Goal: Task Accomplishment & Management: Complete application form

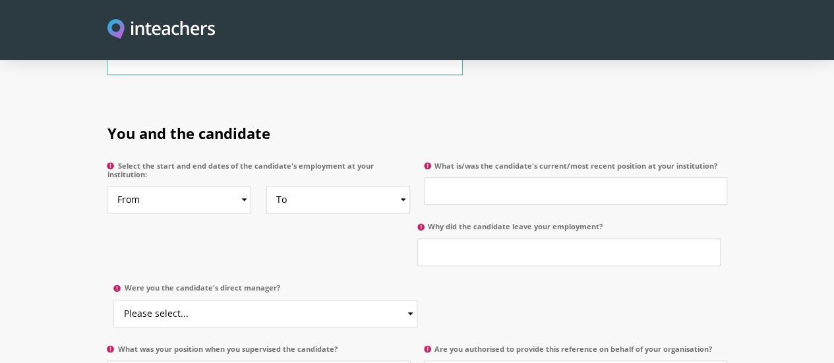
scroll to position [635, 0]
click at [417, 301] on select "Please select... Yes No" at bounding box center [264, 315] width 303 height 28
click at [417, 284] on label "Were you the candidate's direct manager?" at bounding box center [264, 292] width 303 height 16
click at [417, 301] on select "Please select... Yes No" at bounding box center [264, 315] width 303 height 28
click at [605, 178] on input "What is/was the candidate's current/most recent position at your institution?" at bounding box center [575, 192] width 303 height 28
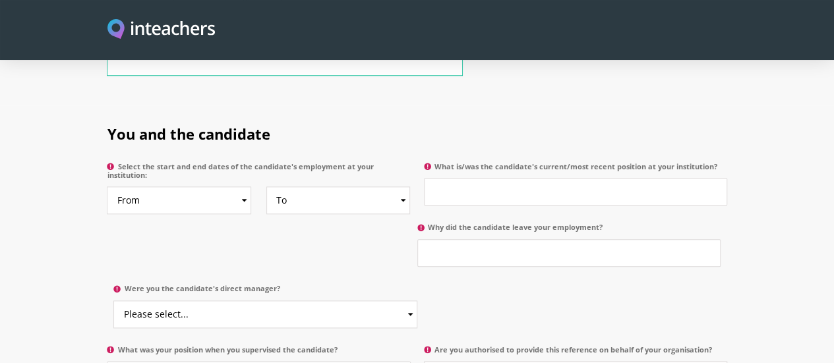
click at [574, 106] on h2 "You and the candidate" at bounding box center [417, 131] width 620 height 51
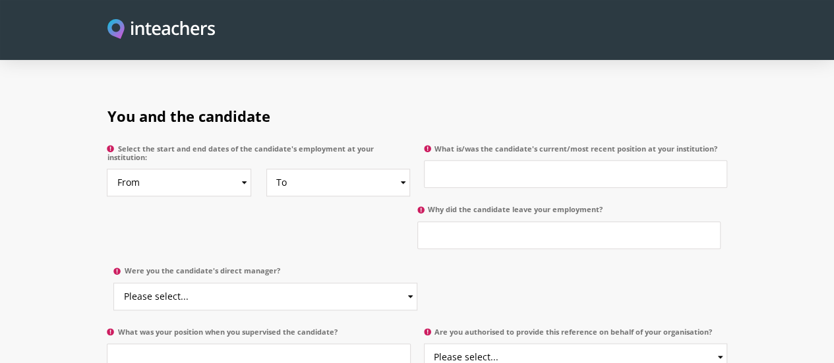
scroll to position [652, 0]
drag, startPoint x: 261, startPoint y: 196, endPoint x: 22, endPoint y: 182, distance: 239.1
click at [22, 182] on section "You and the candidate Select the start and end dates of the candidate's employm…" at bounding box center [417, 266] width 834 height 357
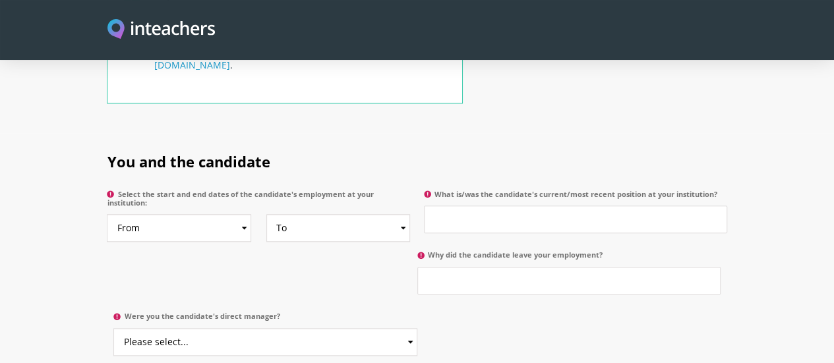
scroll to position [606, 0]
click at [148, 216] on select "From 2025 2024 2023 2022 2021 2020 2019 2018 2017 2016 2015 2014 2013 2012 2011…" at bounding box center [179, 230] width 144 height 28
select select "2018"
click at [107, 216] on select "From 2025 2024 2023 2022 2021 2020 2019 2018 2017 2016 2015 2014 2013 2012 2011…" at bounding box center [179, 230] width 144 height 28
click at [284, 216] on select "To Currently 2025 2024 2023 2022 2021 2020 2019 2018 2017 2016 2015 2014 2013 2…" at bounding box center [338, 230] width 144 height 28
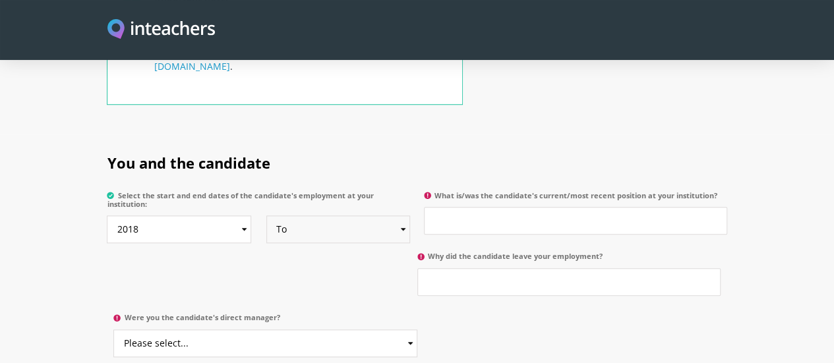
select select "2011"
click at [266, 216] on select "To Currently 2025 2024 2023 2022 2021 2020 2019 2018 2017 2016 2015 2014 2013 2…" at bounding box center [338, 230] width 144 height 28
click at [514, 207] on input "What is/was the candidate's current/most recent position at your institution?" at bounding box center [575, 221] width 303 height 28
type input "Senior Project Director"
click at [417, 268] on input "Why did the candidate leave your employment?" at bounding box center [568, 282] width 303 height 28
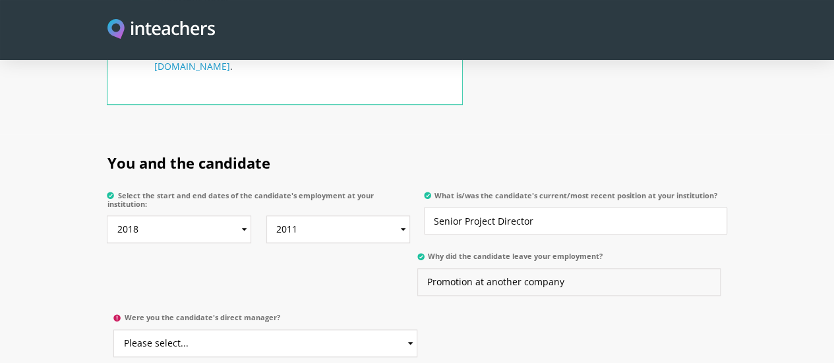
type input "Promotion at another company"
click at [417, 330] on select "Please select... Yes No" at bounding box center [264, 344] width 303 height 28
select select "No"
click at [417, 330] on select "Please select... Yes No" at bounding box center [264, 344] width 303 height 28
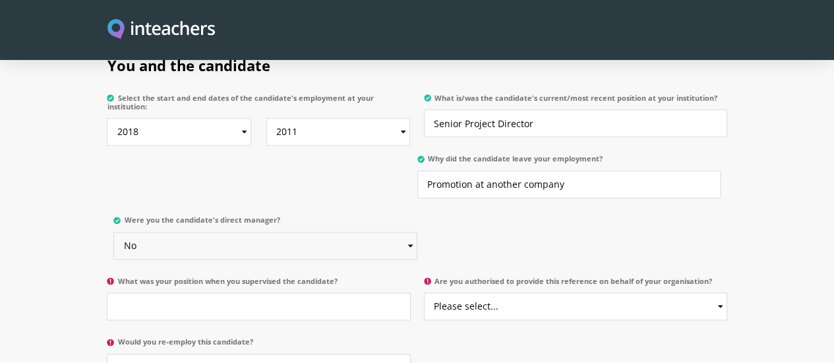
scroll to position [673, 0]
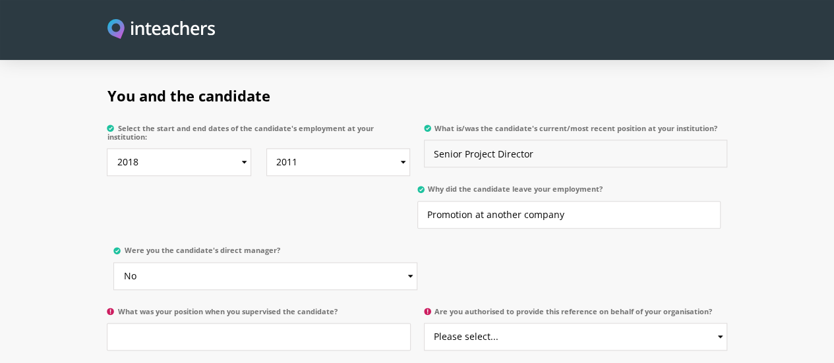
drag, startPoint x: 465, startPoint y: 111, endPoint x: 552, endPoint y: 119, distance: 87.3
click at [552, 140] on input "Senior Project Director" at bounding box center [575, 154] width 303 height 28
click at [273, 323] on input "What was your position when you supervised the candidate?" at bounding box center [258, 337] width 303 height 28
type input "N/A"
click at [511, 323] on select "Please select... Yes No" at bounding box center [575, 337] width 303 height 28
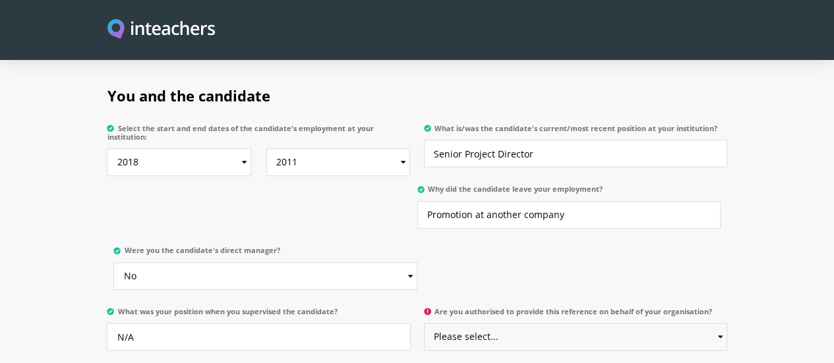
select select "Yes"
click at [425, 323] on select "Please select... Yes No" at bounding box center [575, 337] width 303 height 28
select select "Yes"
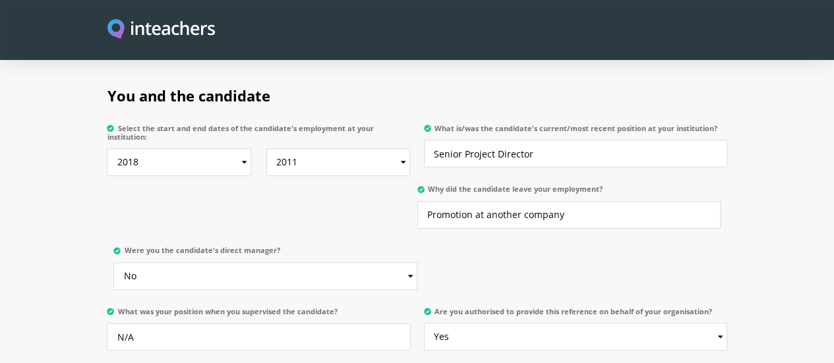
click at [485, 291] on div "You and the candidate Select the start and end dates of the candidate's employm…" at bounding box center [417, 245] width 633 height 357
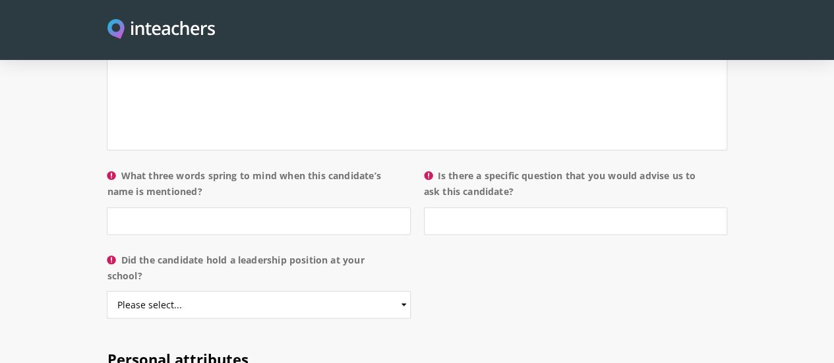
scroll to position [1366, 0]
click at [438, 206] on input "Is there a specific question that you would advise us to ask this candidate?" at bounding box center [575, 220] width 303 height 28
type input "N/A"
click at [301, 290] on select "Please select... Yes No" at bounding box center [258, 304] width 303 height 28
select select "Yes"
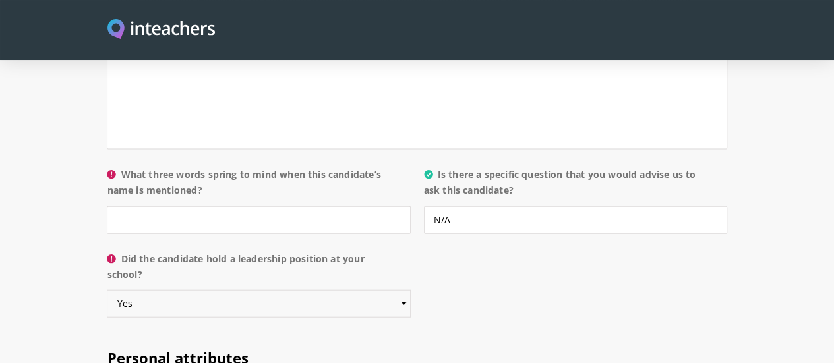
click at [107, 290] on select "Please select... Yes No" at bounding box center [258, 304] width 303 height 28
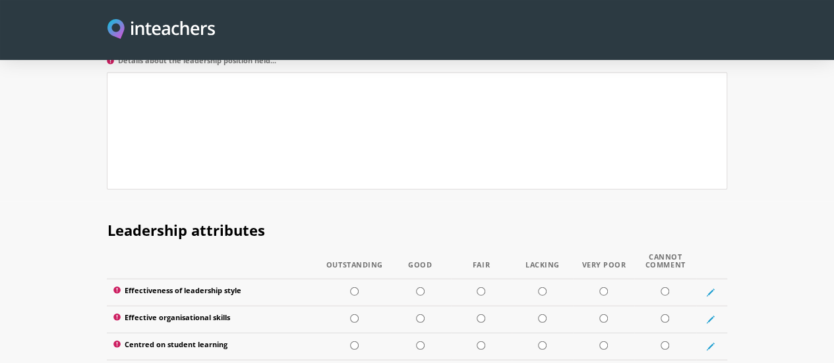
scroll to position [1646, 0]
click at [350, 287] on input "radio" at bounding box center [354, 291] width 9 height 9
radio input "true"
click at [344, 305] on td at bounding box center [355, 318] width 70 height 27
radio input "true"
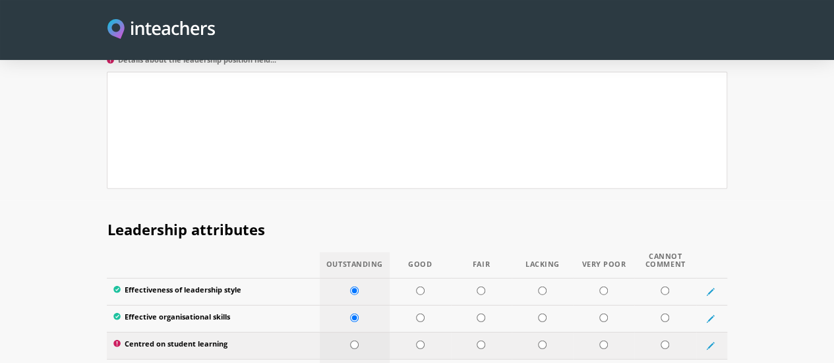
click at [350, 341] on input "radio" at bounding box center [354, 345] width 9 height 9
radio input "true"
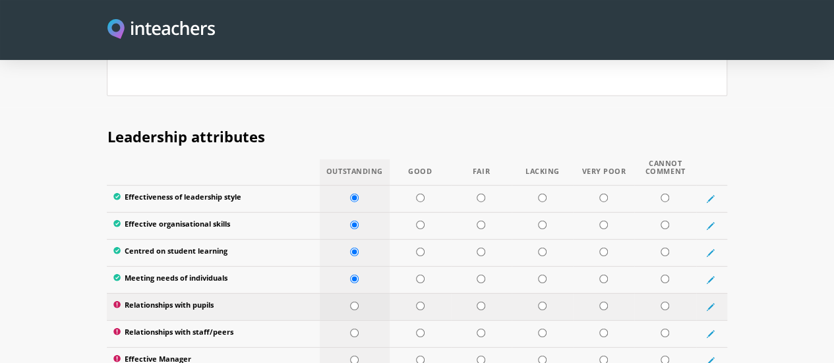
click at [350, 302] on input "radio" at bounding box center [354, 306] width 9 height 9
radio input "true"
click at [669, 302] on input "radio" at bounding box center [665, 306] width 9 height 9
radio input "true"
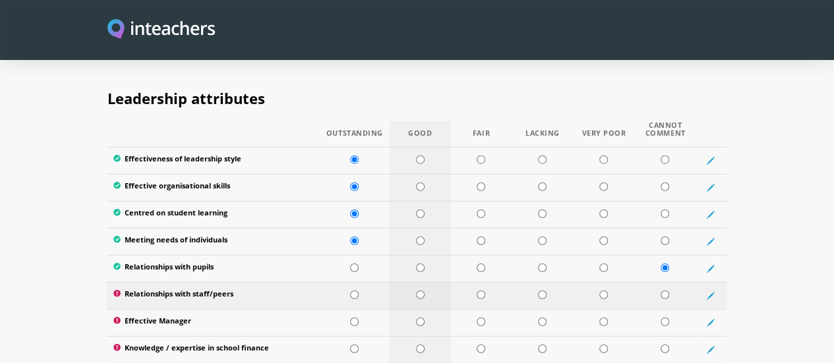
scroll to position [1776, 0]
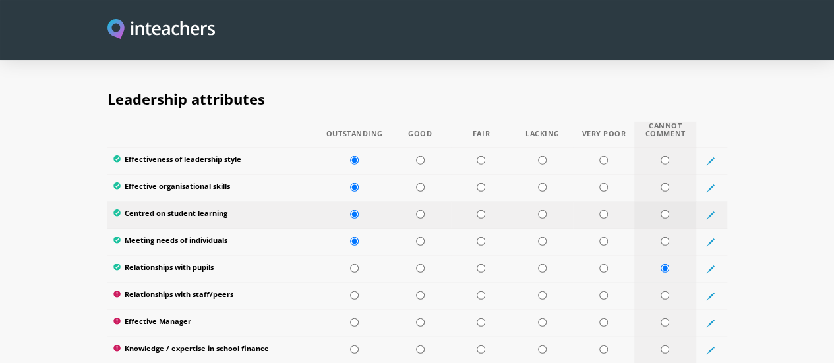
click at [669, 210] on input "radio" at bounding box center [665, 214] width 9 height 9
radio input "true"
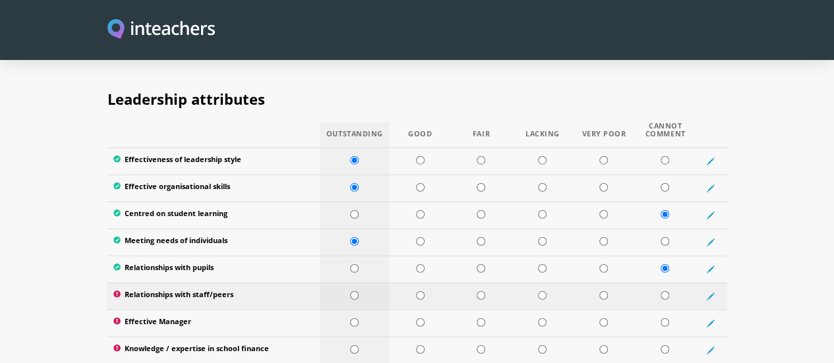
click at [350, 291] on input "radio" at bounding box center [354, 295] width 9 height 9
radio input "true"
click at [350, 318] on input "radio" at bounding box center [354, 322] width 9 height 9
radio input "true"
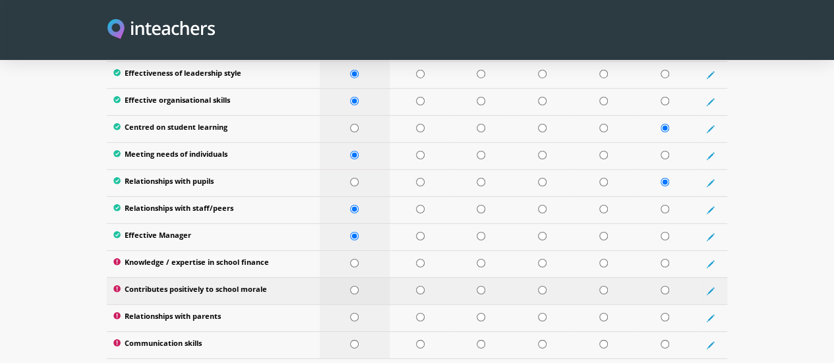
scroll to position [1862, 0]
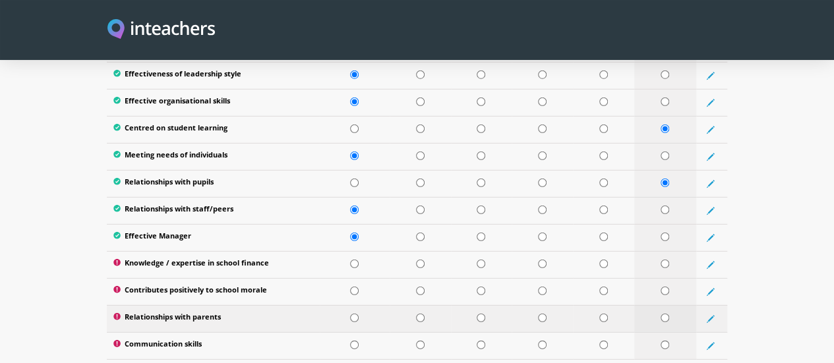
click at [669, 314] on input "radio" at bounding box center [665, 318] width 9 height 9
radio input "true"
click at [350, 341] on input "radio" at bounding box center [354, 345] width 9 height 9
radio input "true"
click at [669, 287] on input "radio" at bounding box center [665, 291] width 9 height 9
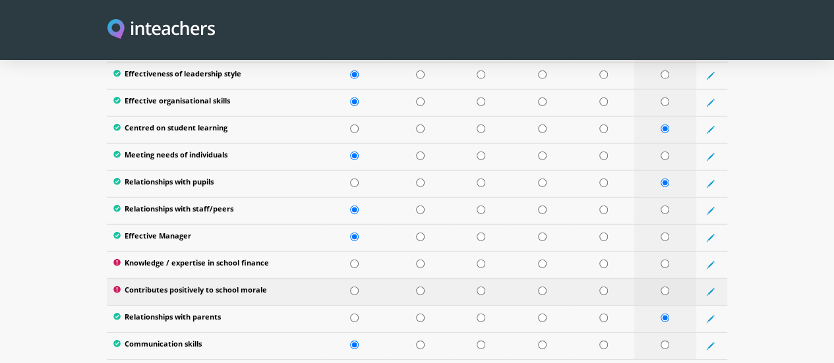
radio input "true"
click at [669, 260] on input "radio" at bounding box center [665, 264] width 9 height 9
radio input "true"
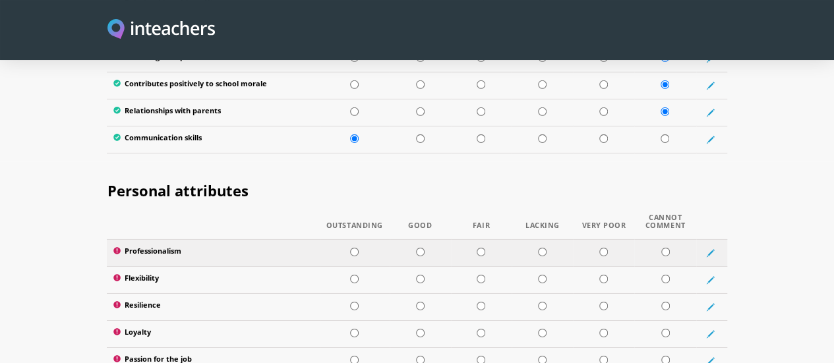
scroll to position [2086, 0]
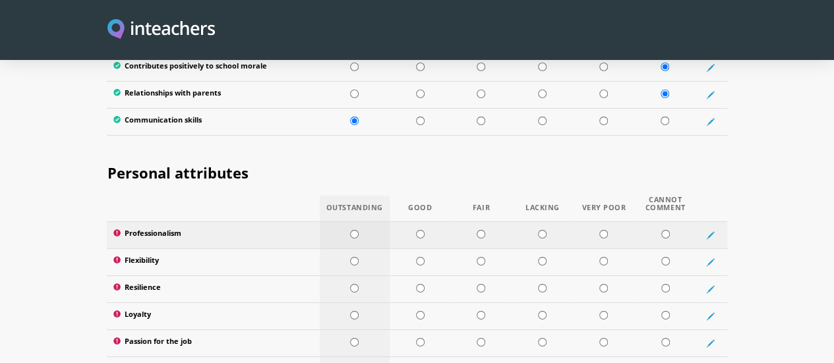
click at [350, 230] on input "radio" at bounding box center [354, 234] width 9 height 9
radio input "true"
click at [350, 257] on input "radio" at bounding box center [354, 261] width 9 height 9
radio input "true"
click at [350, 284] on input "radio" at bounding box center [354, 288] width 9 height 9
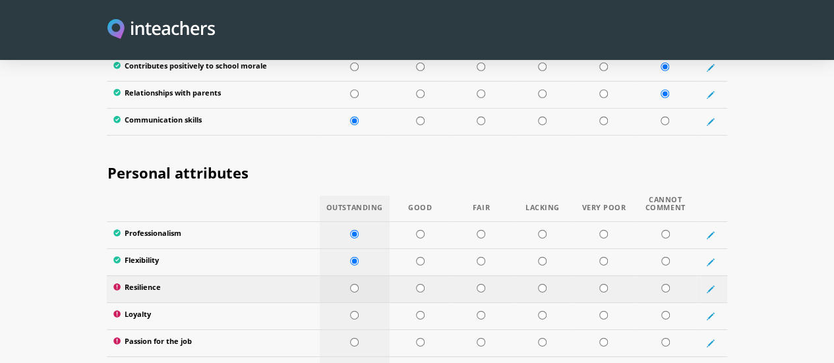
radio input "true"
click at [347, 303] on td at bounding box center [355, 316] width 70 height 27
radio input "true"
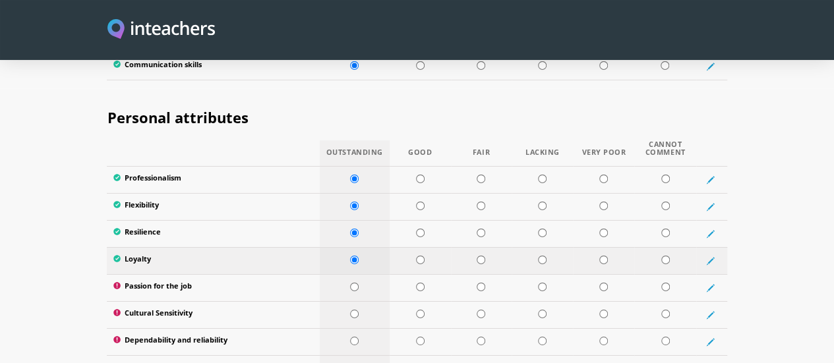
scroll to position [2140, 0]
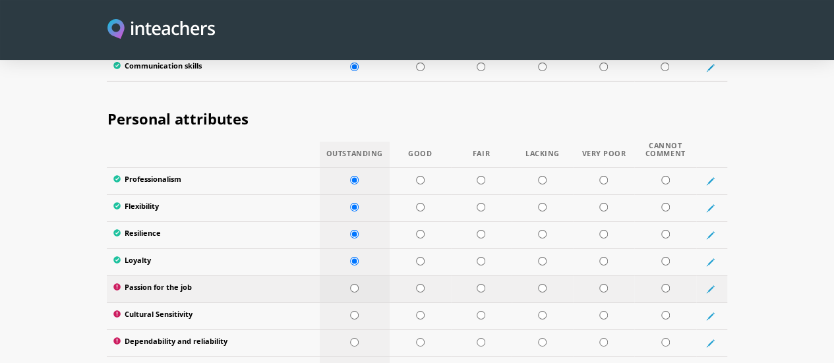
click at [349, 276] on td at bounding box center [355, 289] width 70 height 27
radio input "true"
click at [346, 303] on td at bounding box center [355, 316] width 70 height 27
radio input "true"
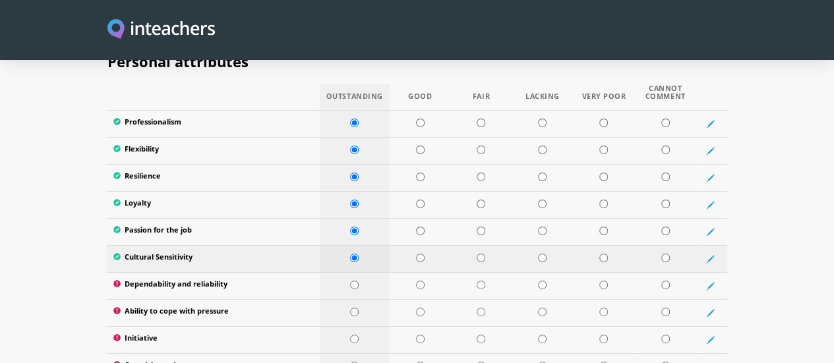
scroll to position [2198, 0]
click at [348, 272] on td at bounding box center [355, 285] width 70 height 27
radio input "true"
click at [347, 299] on td at bounding box center [355, 312] width 70 height 27
radio input "true"
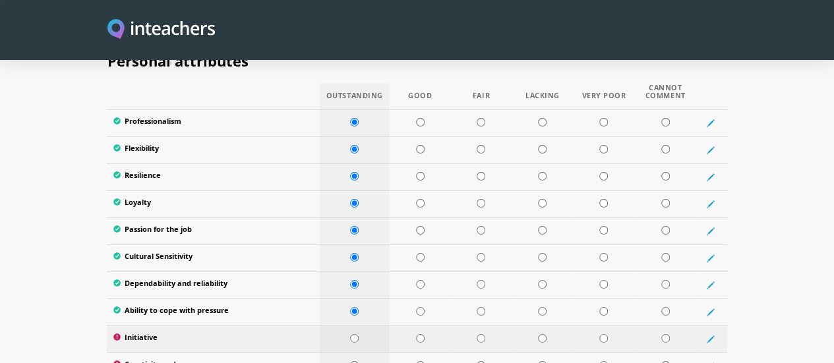
click at [347, 326] on td at bounding box center [355, 339] width 70 height 27
radio input "true"
click at [350, 361] on input "radio" at bounding box center [354, 365] width 9 height 9
radio input "true"
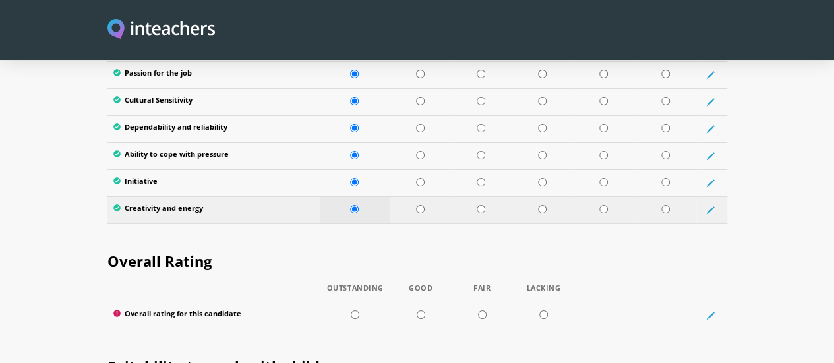
scroll to position [2354, 0]
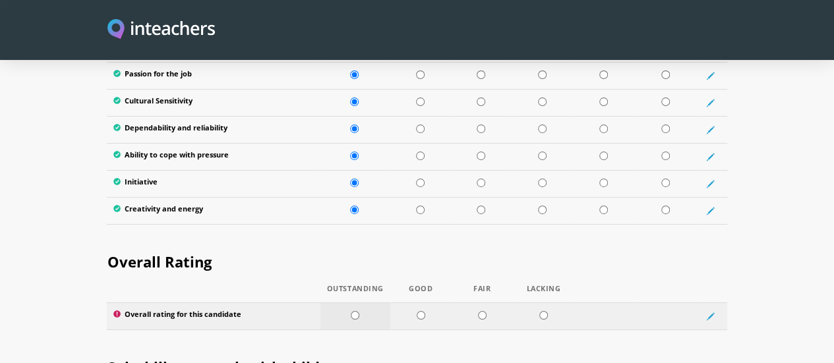
click at [351, 311] on input "radio" at bounding box center [355, 315] width 9 height 9
radio input "true"
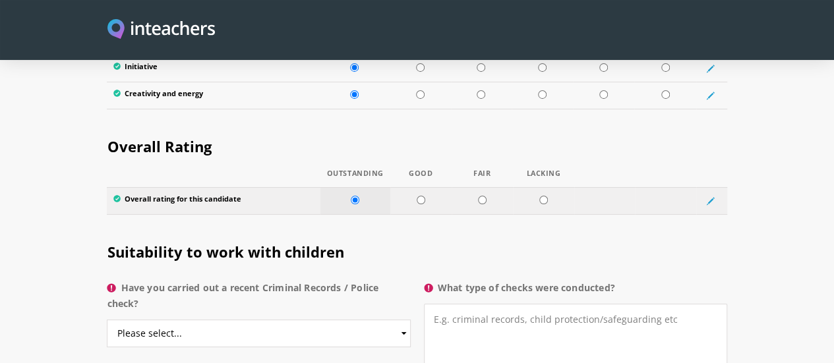
scroll to position [2469, 0]
click at [312, 320] on select "Please select... Yes No Do not know" at bounding box center [258, 334] width 303 height 28
select select "No"
click at [107, 320] on select "Please select... Yes No Do not know" at bounding box center [258, 334] width 303 height 28
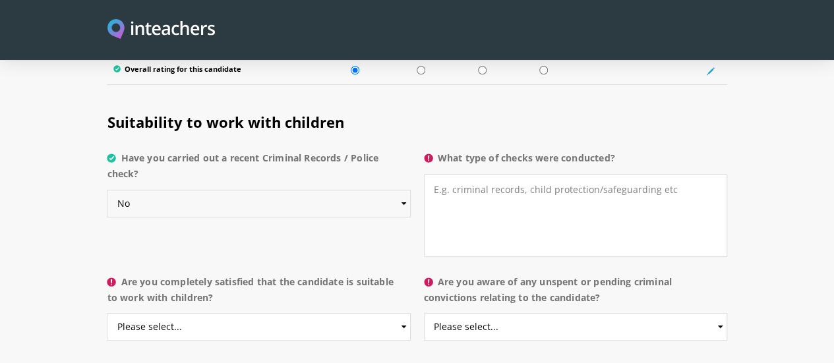
scroll to position [2618, 0]
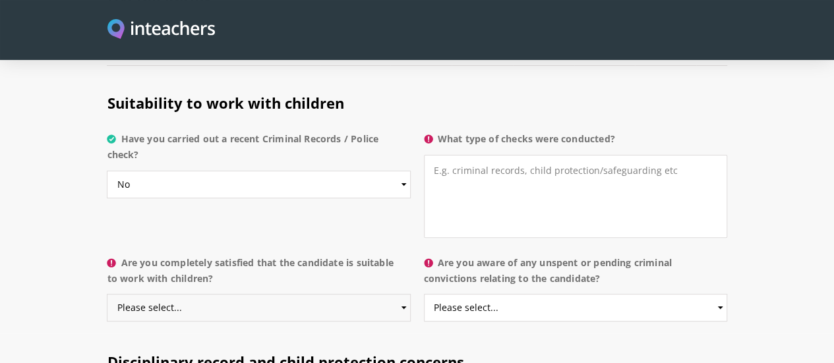
click at [274, 294] on select "Please select... Yes No Do not know" at bounding box center [258, 308] width 303 height 28
select select "Yes"
click at [107, 294] on select "Please select... Yes No Do not know" at bounding box center [258, 308] width 303 height 28
click at [533, 294] on select "Please select... Yes No Do not know" at bounding box center [575, 308] width 303 height 28
select select "No"
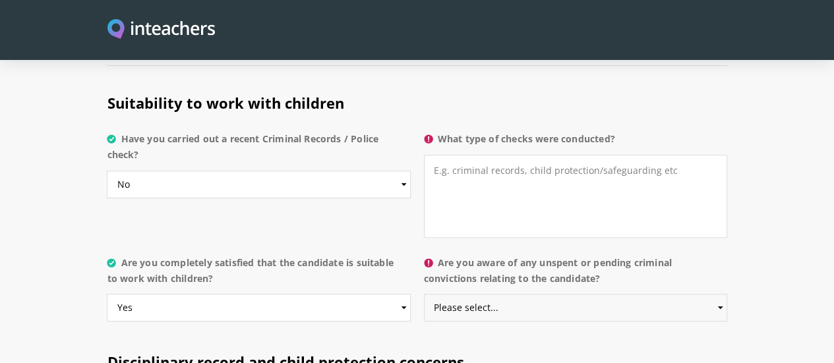
click at [425, 294] on select "Please select... Yes No Do not know" at bounding box center [575, 308] width 303 height 28
click at [276, 177] on div "Suitability to work with children Have you carried out a recent Criminal Record…" at bounding box center [417, 162] width 633 height 175
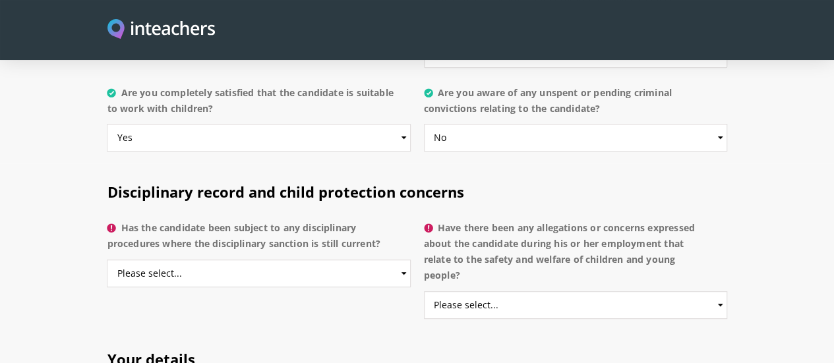
scroll to position [2787, 0]
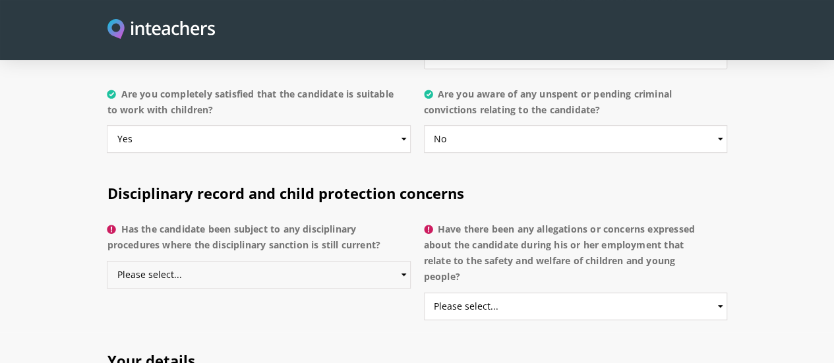
click at [266, 261] on select "Please select... Yes No Do not know" at bounding box center [258, 275] width 303 height 28
select select "No"
click at [107, 261] on select "Please select... Yes No Do not know" at bounding box center [258, 275] width 303 height 28
click at [558, 293] on select "Please select... Yes No Do not know" at bounding box center [575, 307] width 303 height 28
select select "No"
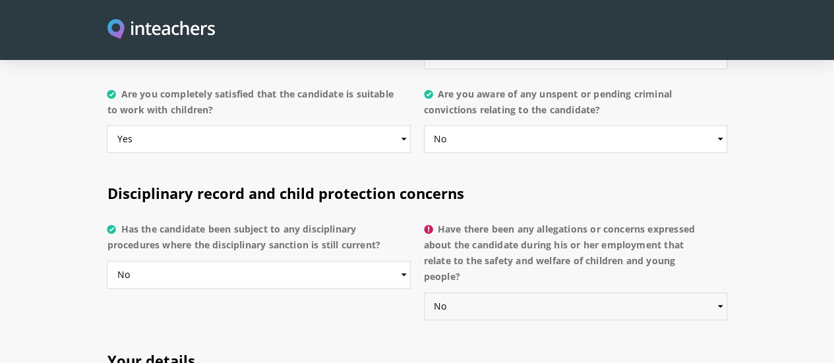
click at [425, 293] on select "Please select... Yes No Do not know" at bounding box center [575, 307] width 303 height 28
click at [502, 165] on h2 "Disciplinary record and child protection concerns" at bounding box center [417, 190] width 620 height 51
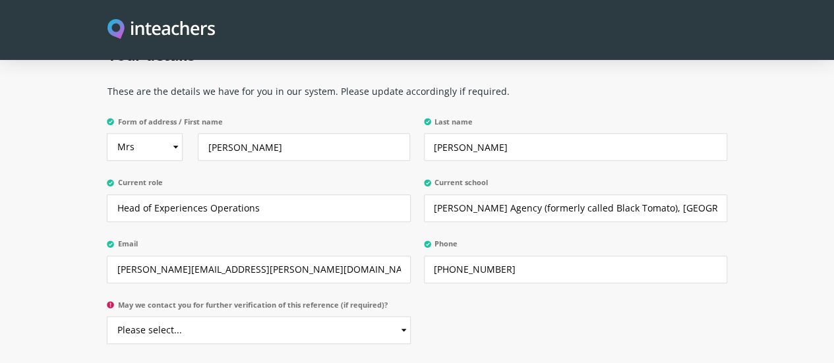
scroll to position [3120, 0]
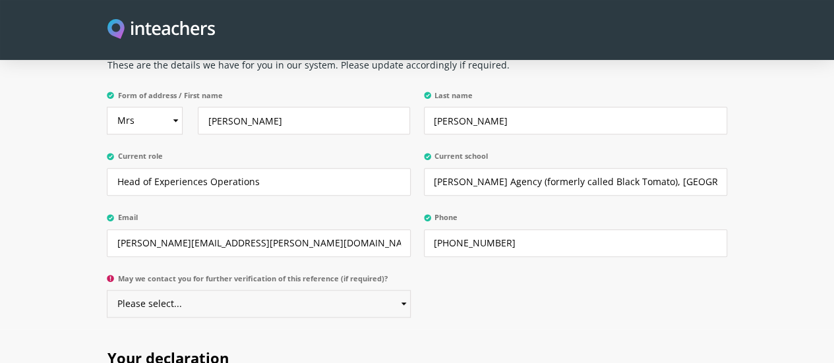
click at [293, 290] on select "Please select... Yes No" at bounding box center [258, 304] width 303 height 28
select select "Yes"
click at [107, 290] on select "Please select... Yes No" at bounding box center [258, 304] width 303 height 28
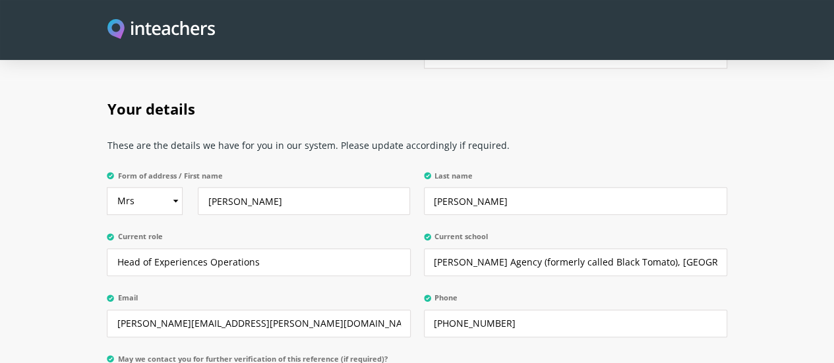
scroll to position [3045, 0]
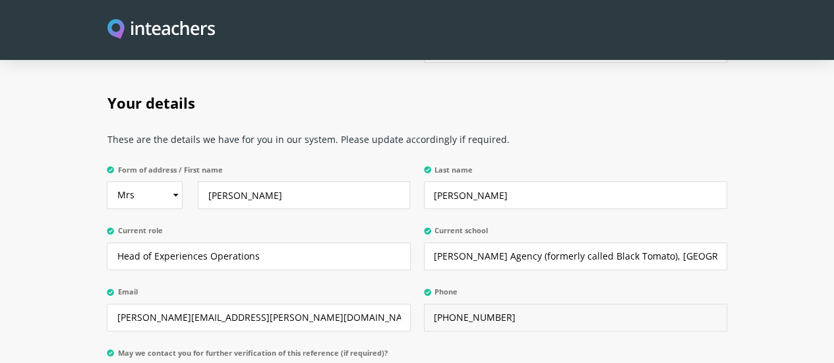
drag, startPoint x: 461, startPoint y: 265, endPoint x: 538, endPoint y: 267, distance: 77.2
click at [538, 304] on input "[PHONE_NUMBER]" at bounding box center [575, 318] width 303 height 28
drag, startPoint x: 467, startPoint y: 265, endPoint x: 628, endPoint y: 265, distance: 160.9
click at [628, 304] on input "[PHONE_NUMBER]" at bounding box center [575, 318] width 303 height 28
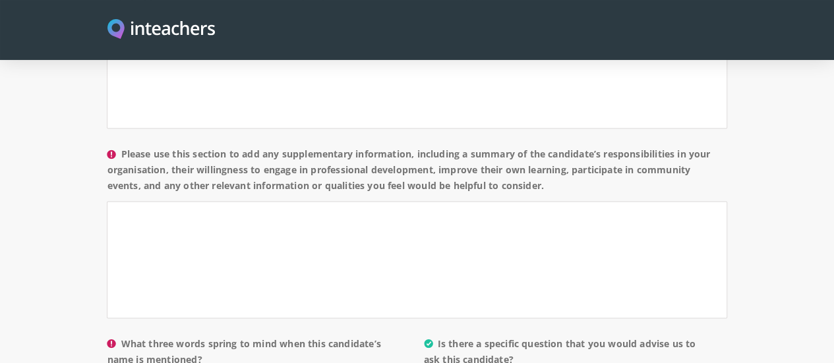
scroll to position [1190, 0]
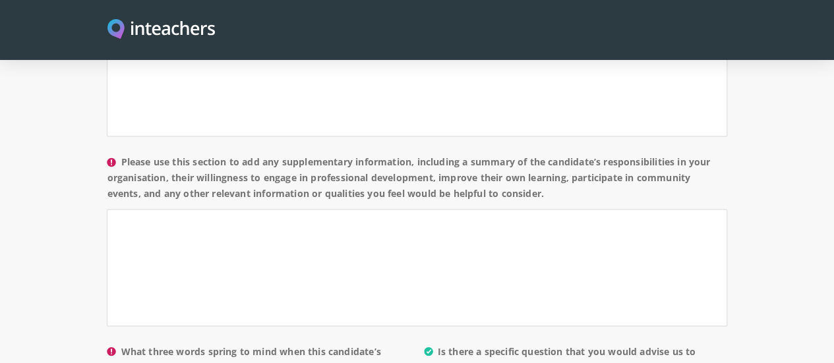
type input "[PHONE_NUMBER]"
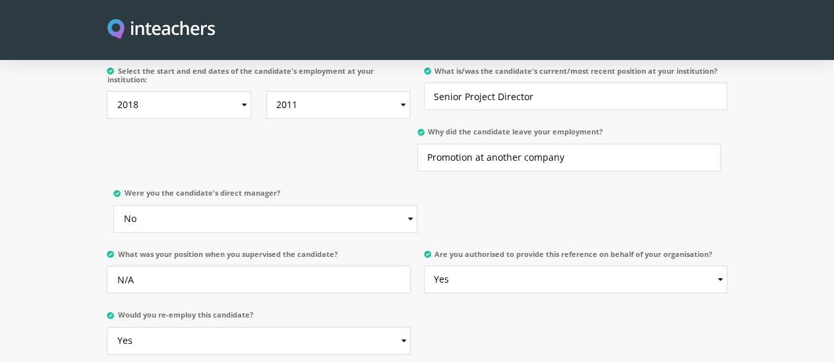
scroll to position [856, 0]
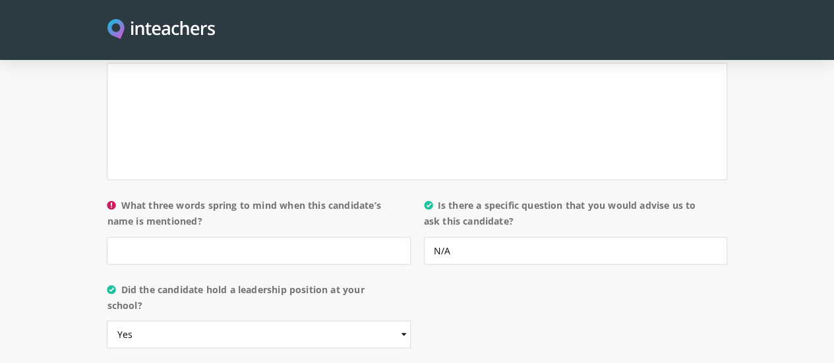
scroll to position [1336, 0]
click at [260, 237] on input "What three words spring to mind when this candidate’s name is mentioned?" at bounding box center [258, 251] width 303 height 28
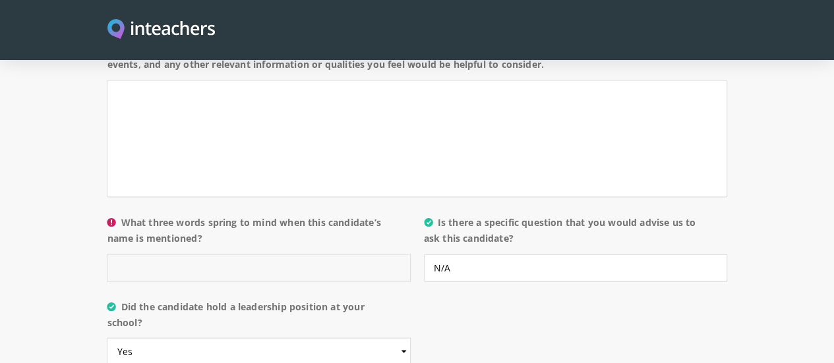
scroll to position [1318, 0]
type input "P"
click at [142, 255] on input "professional, dedicated and" at bounding box center [258, 269] width 303 height 28
click at [193, 255] on input "professional, committed and" at bounding box center [258, 269] width 303 height 28
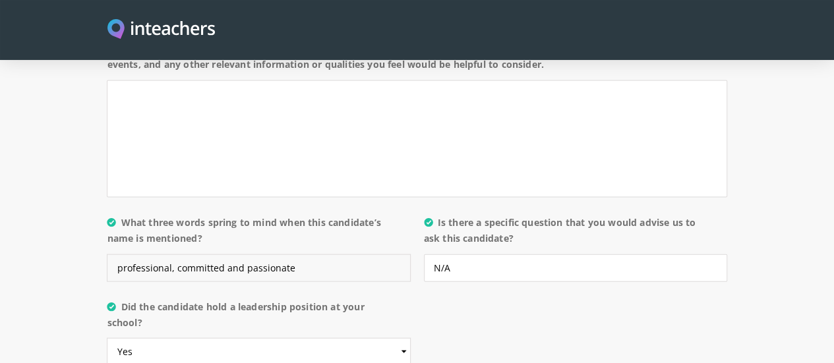
drag, startPoint x: 54, startPoint y: 194, endPoint x: 251, endPoint y: 198, distance: 196.5
click at [251, 255] on input "professional, committed and passionate" at bounding box center [258, 269] width 303 height 28
click at [473, 268] on div "About the candidate Please use this free text section to provide details regard…" at bounding box center [417, 154] width 620 height 750
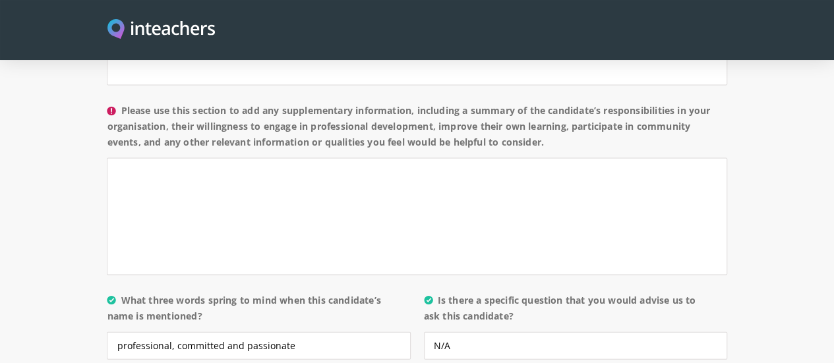
scroll to position [1259, 0]
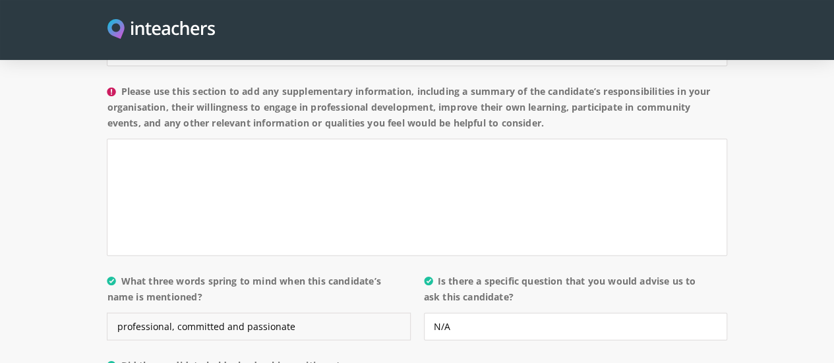
drag, startPoint x: 182, startPoint y: 253, endPoint x: 332, endPoint y: 259, distance: 150.5
click at [332, 313] on input "professional, committed and passionate" at bounding box center [258, 327] width 303 height 28
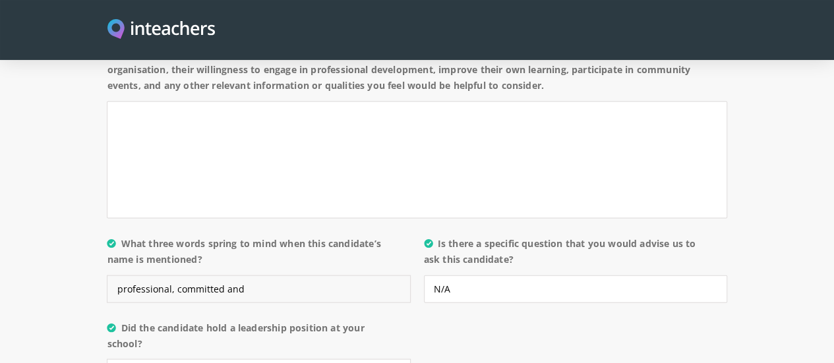
scroll to position [1296, 0]
type input "professional, committed and"
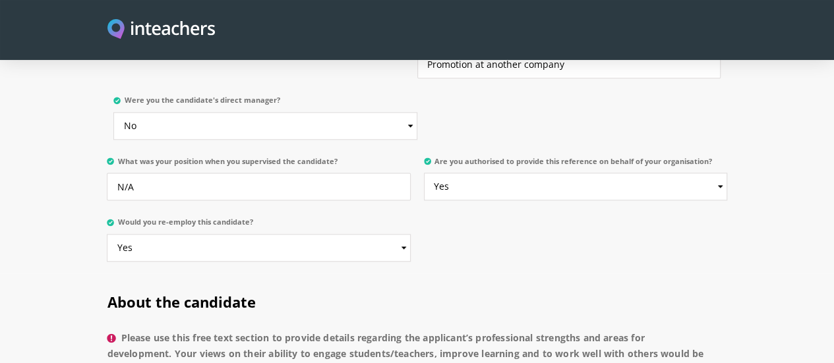
scroll to position [823, 0]
click at [506, 148] on div "You and the candidate Select the start and end dates of the candidate's employm…" at bounding box center [417, 96] width 633 height 357
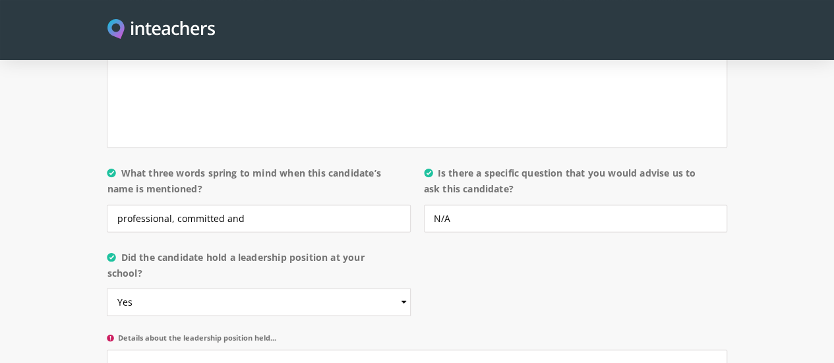
scroll to position [1366, 0]
click at [321, 290] on select "Please select... Yes No" at bounding box center [258, 304] width 303 height 28
select select "No"
click at [107, 290] on select "Please select... Yes No" at bounding box center [258, 304] width 303 height 28
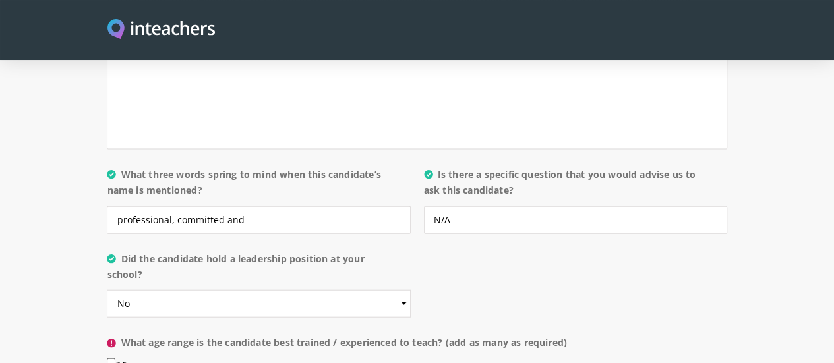
click at [493, 203] on div "About the candidate Please use this free text section to provide details regard…" at bounding box center [417, 91] width 620 height 721
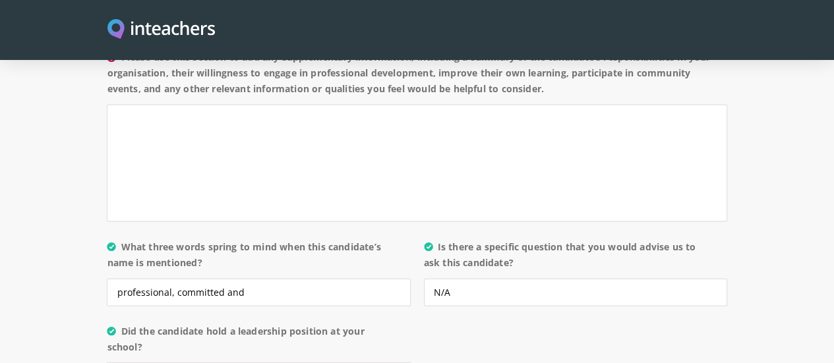
scroll to position [1463, 0]
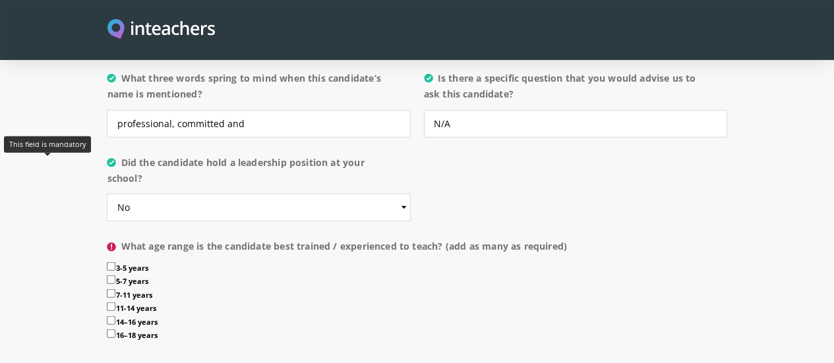
click at [107, 243] on icon at bounding box center [111, 247] width 9 height 9
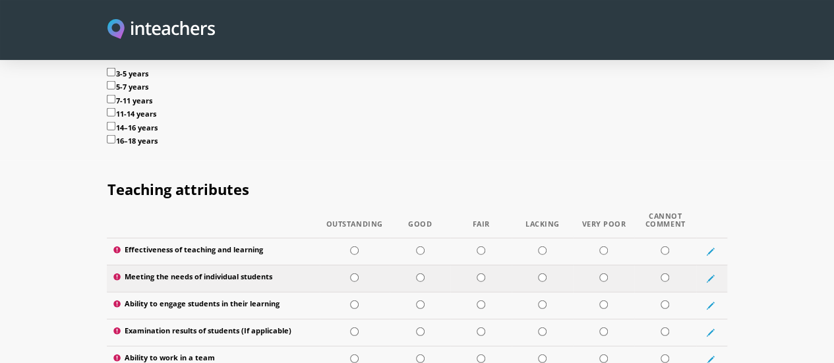
scroll to position [1656, 0]
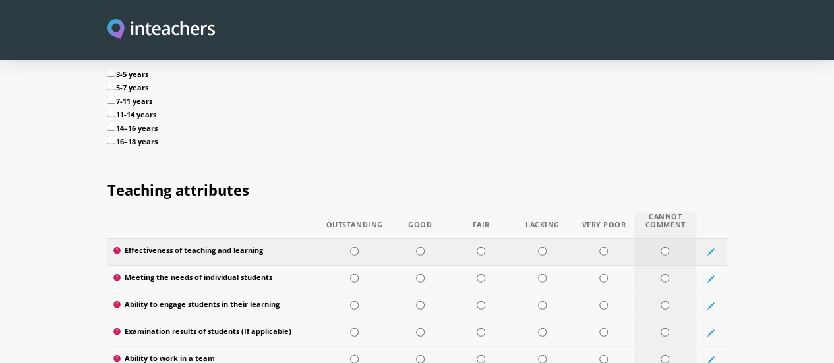
click at [669, 247] on input "radio" at bounding box center [665, 251] width 9 height 9
radio input "true"
click at [669, 274] on input "radio" at bounding box center [665, 278] width 9 height 9
radio input "true"
click at [669, 301] on input "radio" at bounding box center [665, 305] width 9 height 9
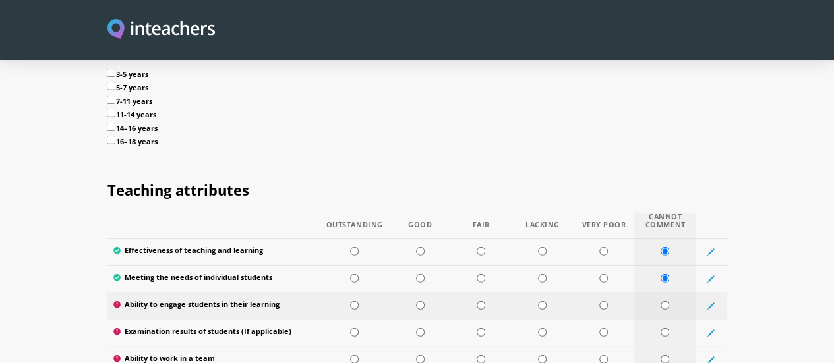
radio input "true"
click at [696, 320] on td at bounding box center [665, 333] width 62 height 27
radio input "true"
click at [669, 355] on input "radio" at bounding box center [665, 359] width 9 height 9
radio input "true"
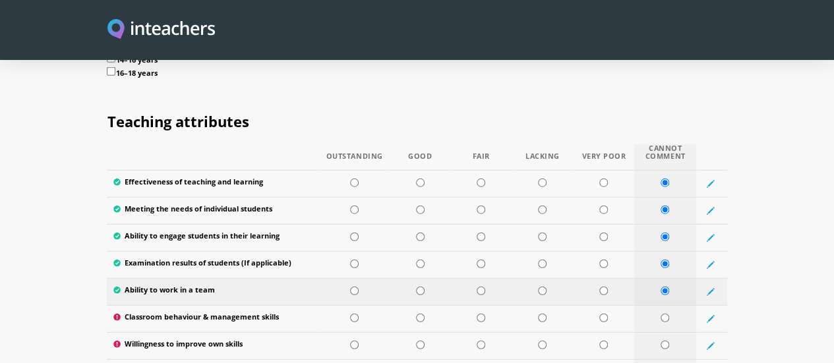
scroll to position [1724, 0]
click at [669, 315] on input "radio" at bounding box center [665, 319] width 9 height 9
radio input "true"
click at [669, 342] on input "radio" at bounding box center [665, 346] width 9 height 9
radio input "true"
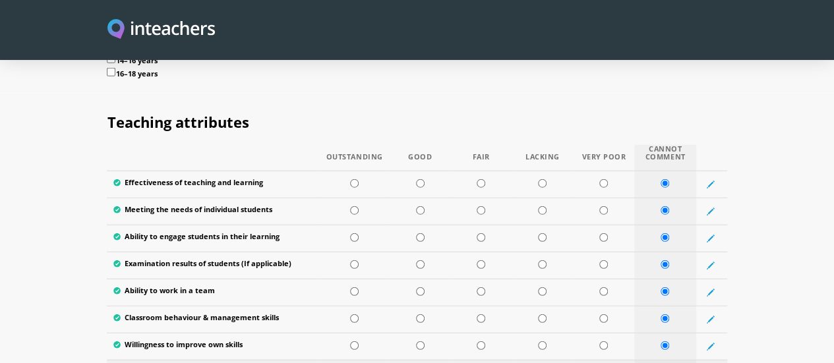
radio input "true"
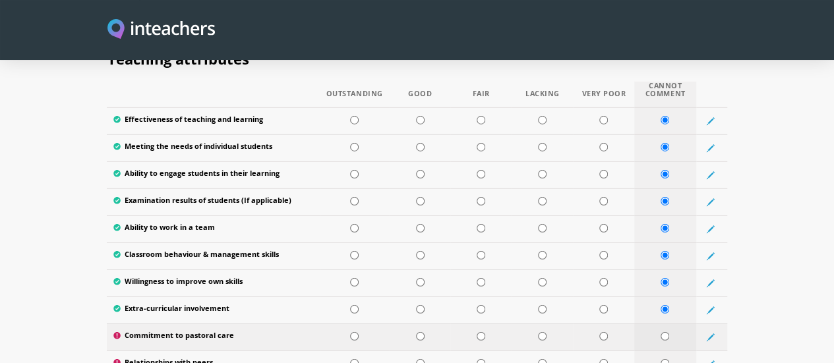
click at [669, 332] on input "radio" at bounding box center [665, 336] width 9 height 9
radio input "true"
click at [669, 359] on input "radio" at bounding box center [665, 363] width 9 height 9
radio input "true"
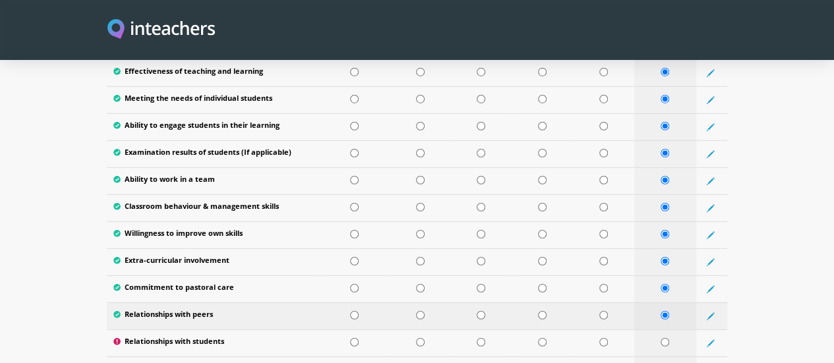
scroll to position [1835, 0]
click at [696, 330] on td at bounding box center [665, 343] width 62 height 27
radio input "true"
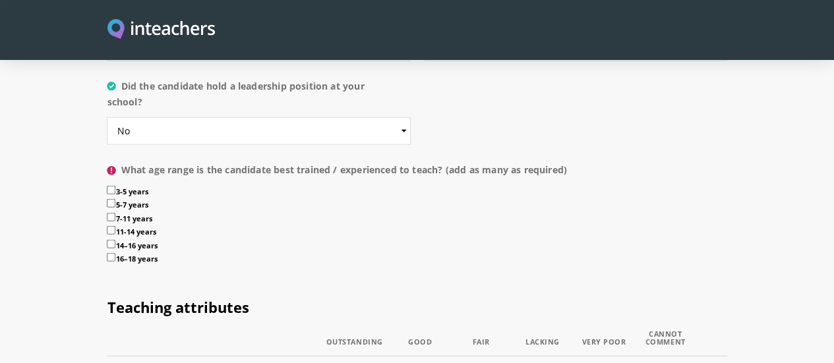
scroll to position [1540, 0]
click at [327, 226] on label "11-14 years" at bounding box center [417, 233] width 620 height 14
click at [115, 226] on input "11-14 years" at bounding box center [111, 230] width 9 height 9
click at [107, 226] on input "11-14 years" at bounding box center [111, 230] width 9 height 9
checkbox input "false"
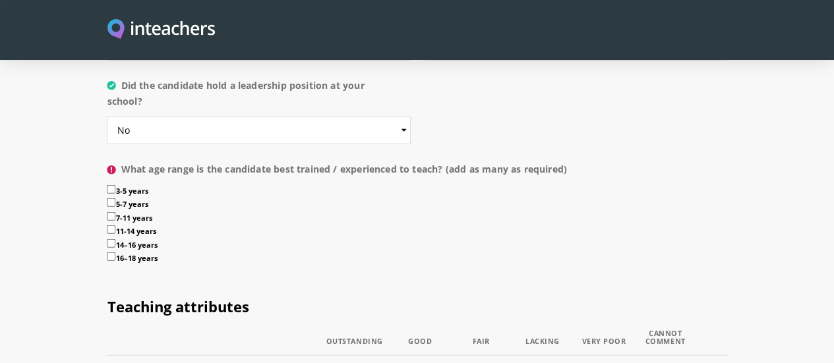
click at [107, 185] on input "3-5 years" at bounding box center [111, 189] width 9 height 9
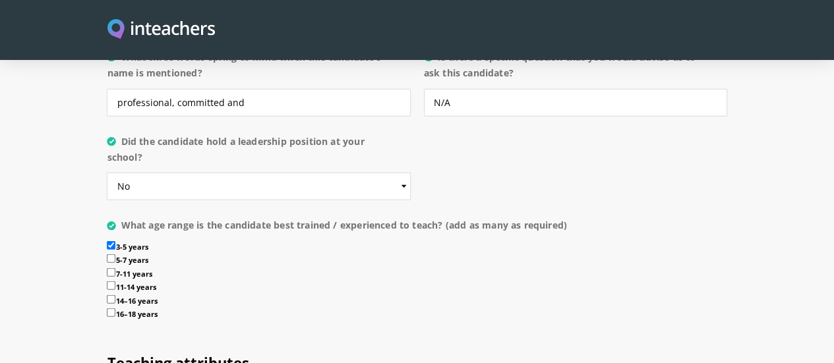
scroll to position [1484, 0]
click at [107, 241] on input "3-5 years" at bounding box center [111, 245] width 9 height 9
checkbox input "false"
click at [186, 268] on label "7-11 years" at bounding box center [417, 275] width 620 height 14
click at [115, 268] on input "7-11 years" at bounding box center [111, 272] width 9 height 9
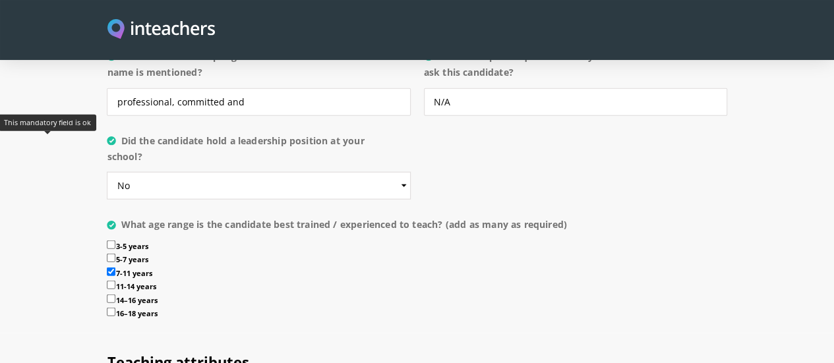
click at [107, 222] on span at bounding box center [111, 226] width 9 height 9
click at [107, 217] on label "What age range is the candidate best trained / experienced to teach? (add as ma…" at bounding box center [417, 229] width 620 height 24
click at [107, 221] on icon at bounding box center [111, 225] width 9 height 9
click at [107, 268] on label "7-11 years" at bounding box center [417, 275] width 620 height 14
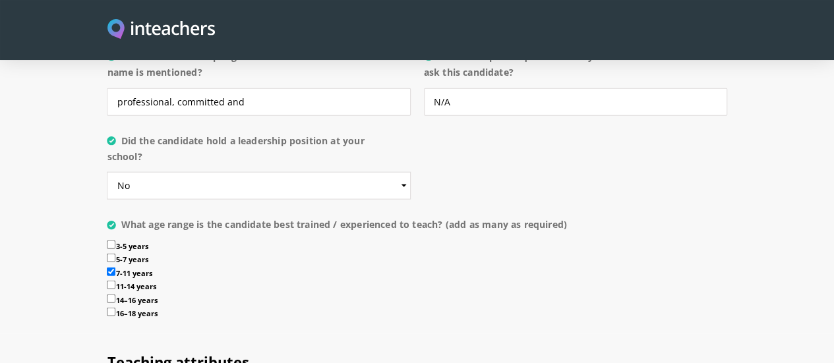
click at [107, 268] on input "7-11 years" at bounding box center [111, 272] width 9 height 9
checkbox input "false"
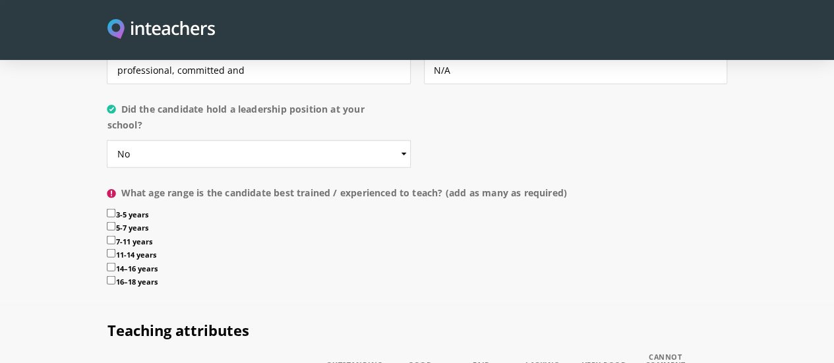
scroll to position [1515, 0]
click at [107, 210] on input "3-5 years" at bounding box center [111, 214] width 9 height 9
checkbox input "true"
click at [107, 223] on input "5-7 years" at bounding box center [111, 227] width 9 height 9
checkbox input "true"
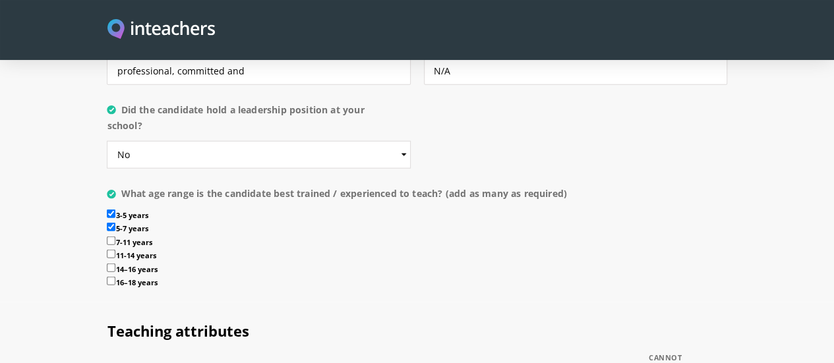
click at [107, 237] on input "7-11 years" at bounding box center [111, 241] width 9 height 9
checkbox input "true"
click at [107, 250] on input "11-14 years" at bounding box center [111, 254] width 9 height 9
checkbox input "true"
click at [107, 264] on input "14–16 years" at bounding box center [111, 268] width 9 height 9
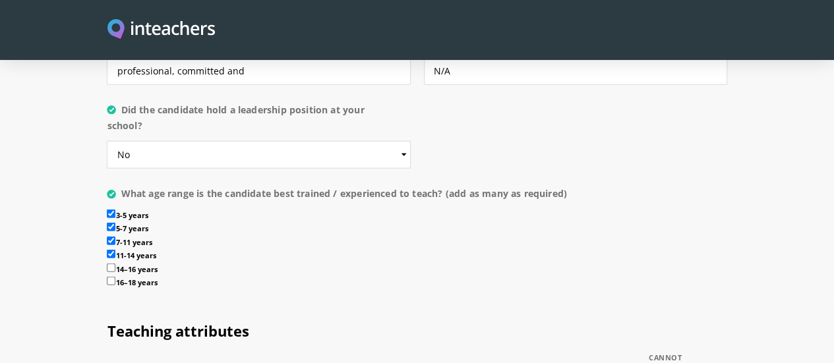
checkbox input "true"
click at [107, 277] on input "16–18 years" at bounding box center [111, 281] width 9 height 9
checkbox input "true"
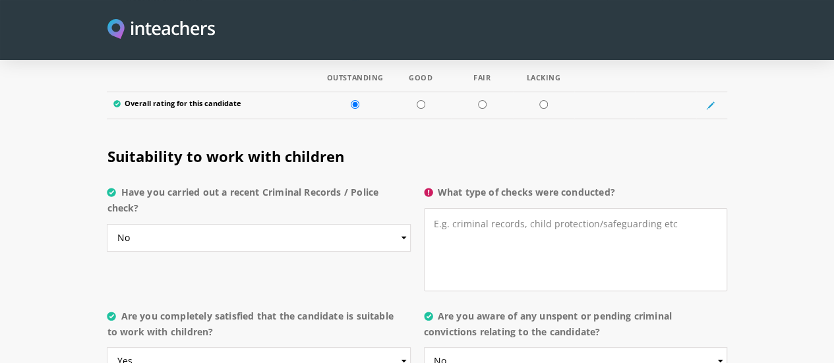
scroll to position [2562, 0]
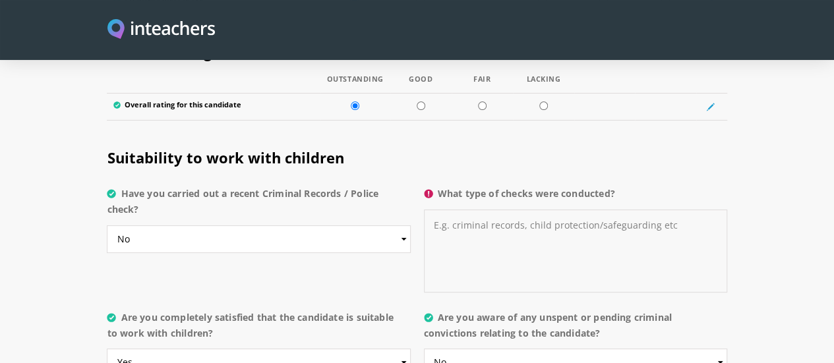
click at [514, 210] on textarea "What type of checks were conducted?" at bounding box center [575, 251] width 303 height 83
type textarea "N/A"
click at [365, 195] on div "Suitability to work with children Have you carried out a recent Criminal Record…" at bounding box center [417, 216] width 633 height 175
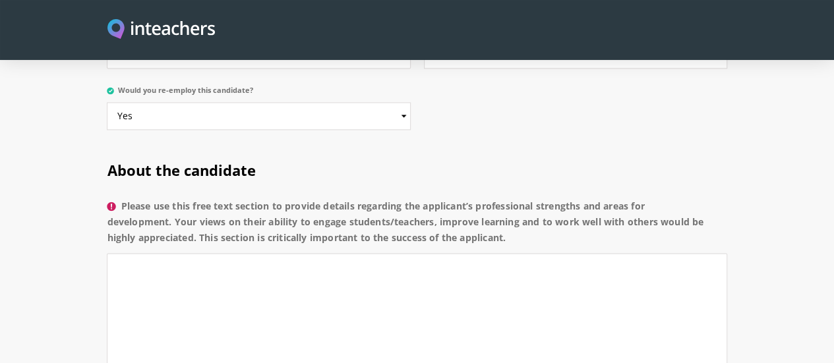
scroll to position [955, 0]
click at [473, 254] on textarea "Please use this free text section to provide details regarding the applicant’s …" at bounding box center [417, 312] width 620 height 117
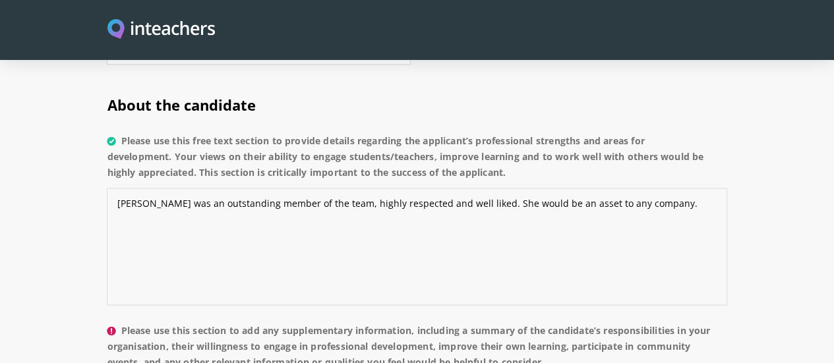
scroll to position [964, 0]
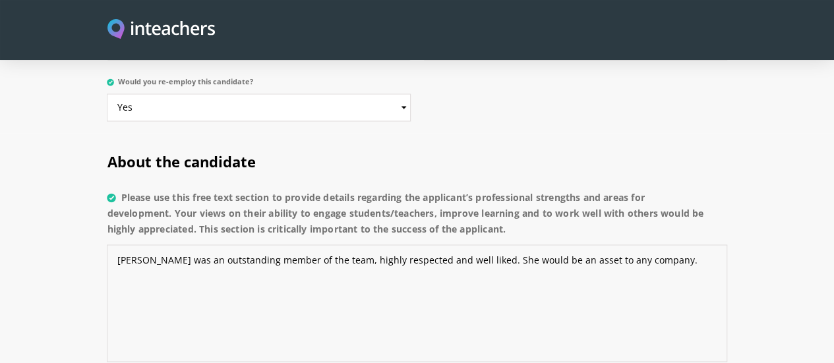
type textarea "[PERSON_NAME] was an outstanding member of the team, highly respected and well …"
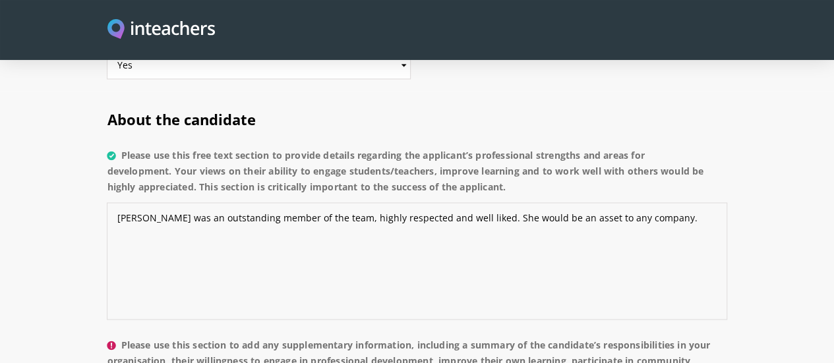
scroll to position [1006, 0]
drag, startPoint x: 587, startPoint y: 130, endPoint x: 0, endPoint y: 104, distance: 587.4
paste textarea "[PERSON_NAME] was an outstanding member of the team, highly respected and well …"
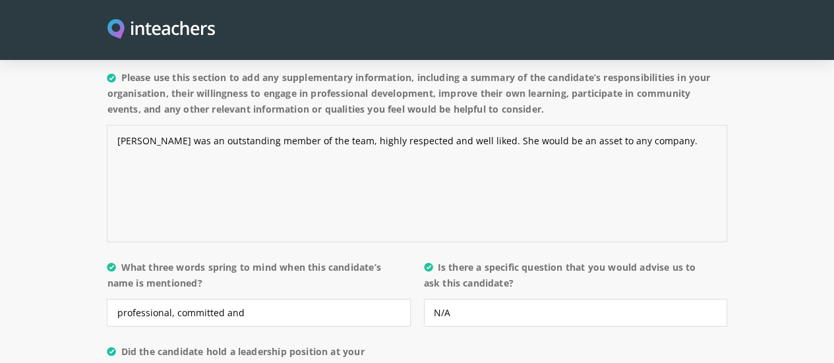
scroll to position [1320, 0]
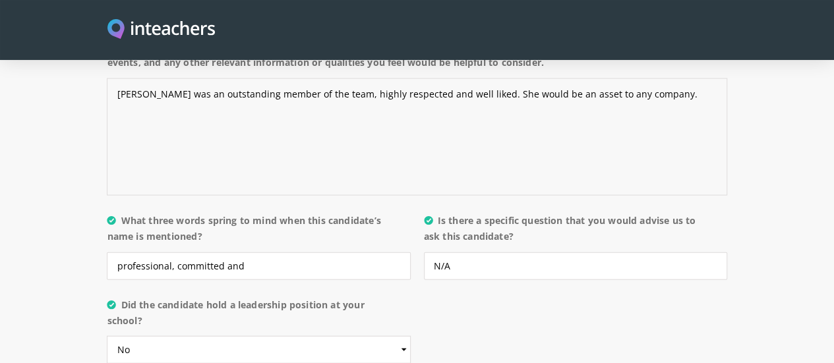
type textarea "[PERSON_NAME] was an outstanding member of the team, highly respected and well …"
click at [363, 253] on input "professional, committed and" at bounding box center [258, 267] width 303 height 28
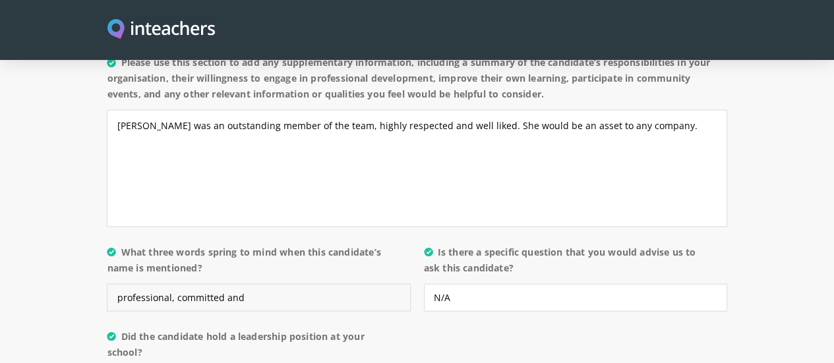
scroll to position [1289, 0]
drag, startPoint x: 181, startPoint y: 227, endPoint x: 257, endPoint y: 236, distance: 77.0
click at [257, 284] on input "professional, committed and engaging" at bounding box center [258, 298] width 303 height 28
click at [253, 244] on label "What three words spring to mind when this candidate’s name is mentioned?" at bounding box center [258, 264] width 303 height 40
click at [253, 284] on input "professional, committed and engaging" at bounding box center [258, 298] width 303 height 28
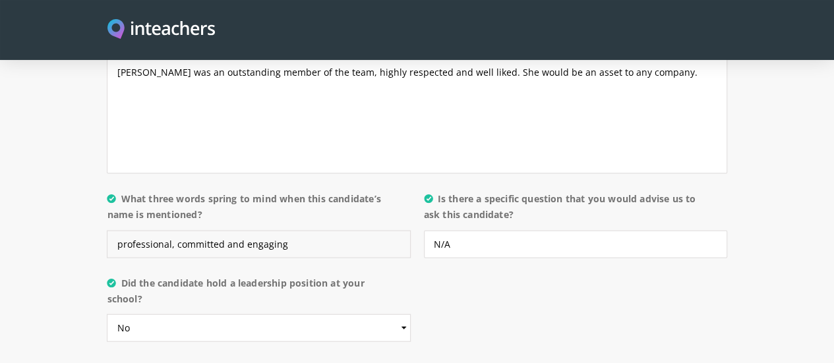
scroll to position [1344, 0]
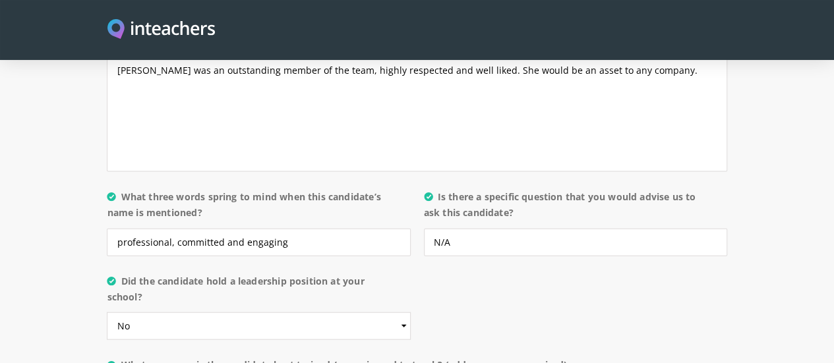
click at [296, 197] on p "What three words spring to mind when this candidate’s name is mentioned? profes…" at bounding box center [262, 226] width 310 height 84
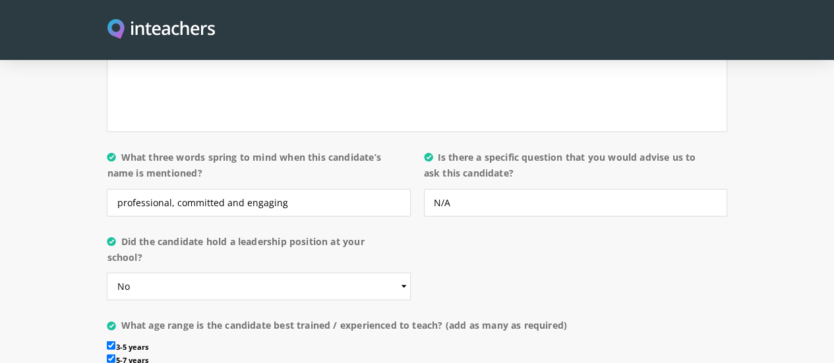
scroll to position [1391, 0]
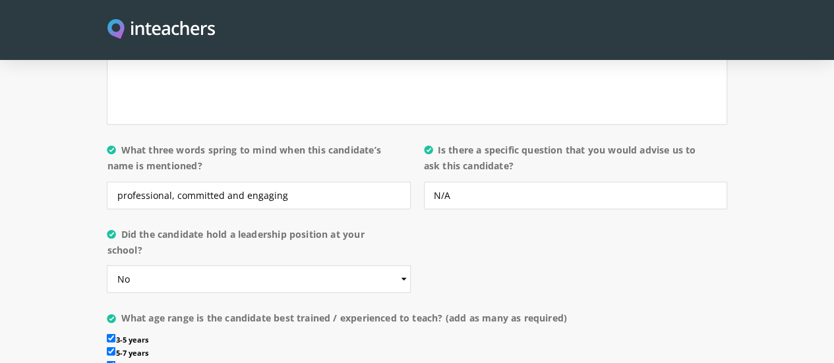
click at [458, 305] on p "What age range is the candidate best trained / experienced to teach? (add as ma…" at bounding box center [417, 366] width 620 height 122
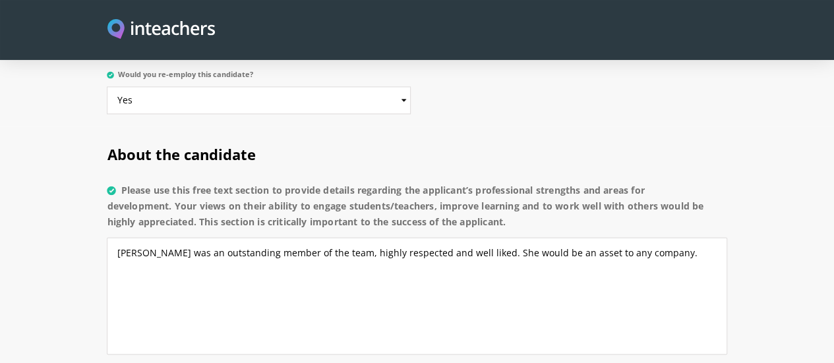
scroll to position [958, 0]
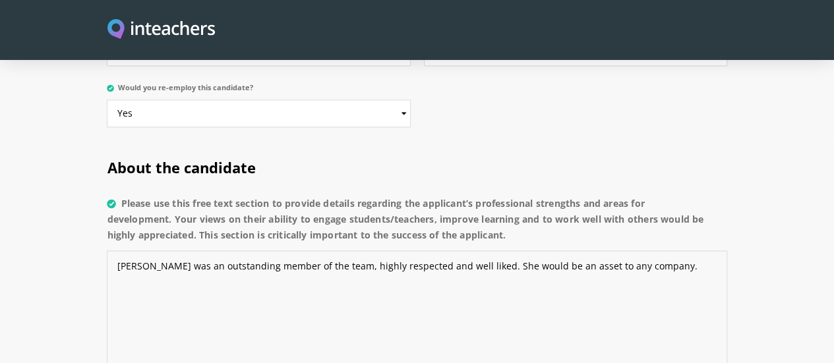
drag, startPoint x: 52, startPoint y: 180, endPoint x: 605, endPoint y: 200, distance: 553.6
click at [605, 251] on textarea "[PERSON_NAME] was an outstanding member of the team, highly respected and well …" at bounding box center [417, 309] width 620 height 117
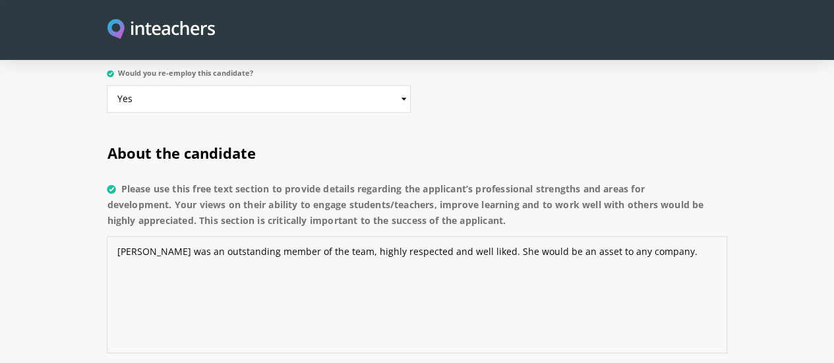
scroll to position [973, 0]
click at [298, 235] on textarea "[PERSON_NAME] was an outstanding member of the team, highly respected and well …" at bounding box center [417, 293] width 620 height 117
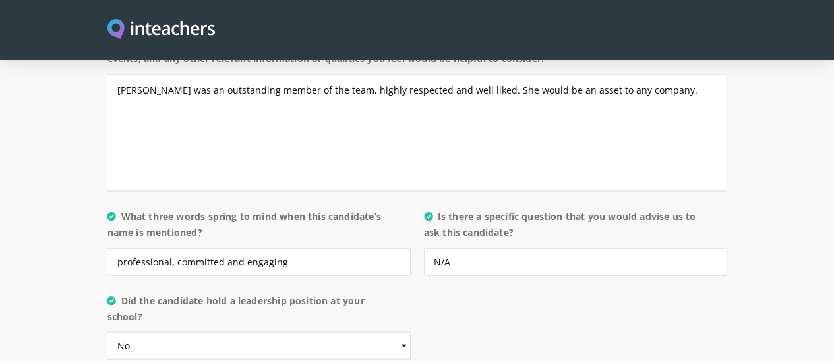
scroll to position [1343, 0]
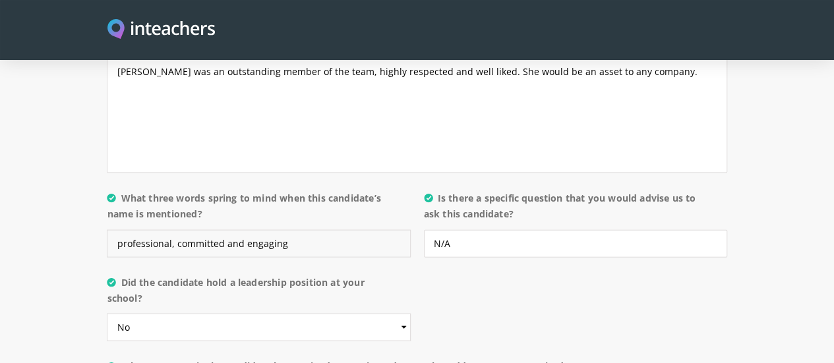
drag, startPoint x: 182, startPoint y: 173, endPoint x: 266, endPoint y: 173, distance: 84.4
click at [266, 230] on input "professional, committed and engaging" at bounding box center [258, 244] width 303 height 28
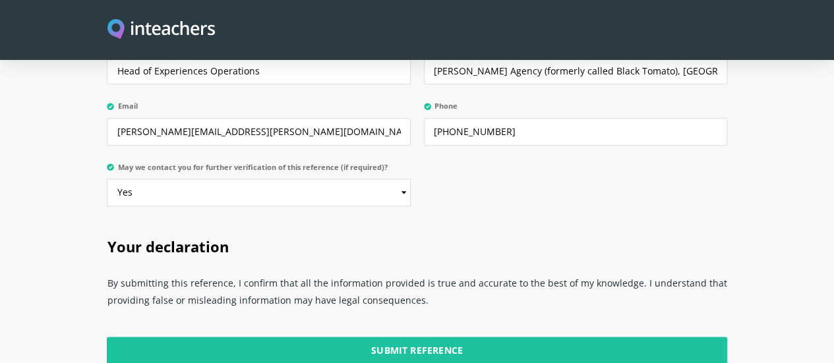
scroll to position [3263, 0]
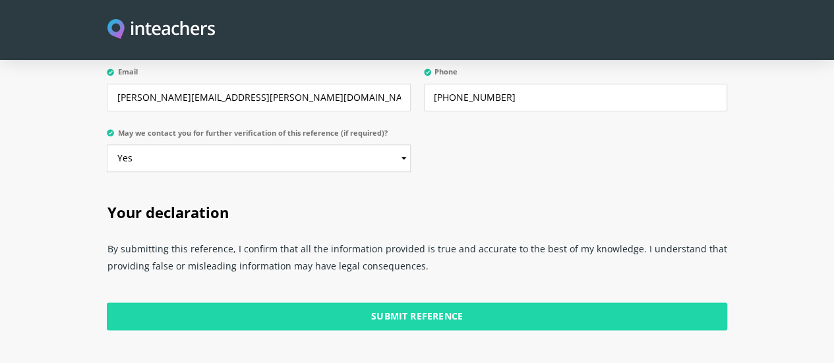
type input "professional, committed and personable"
click at [371, 303] on input "Submit Reference" at bounding box center [417, 317] width 620 height 28
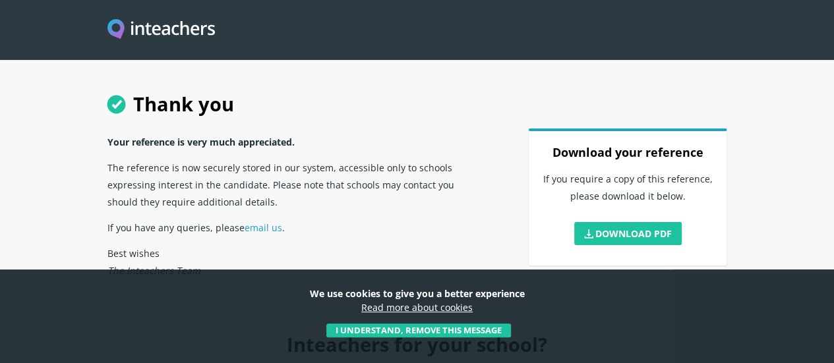
click at [414, 123] on h1 "Thank you" at bounding box center [417, 102] width 620 height 51
